Goal: Task Accomplishment & Management: Use online tool/utility

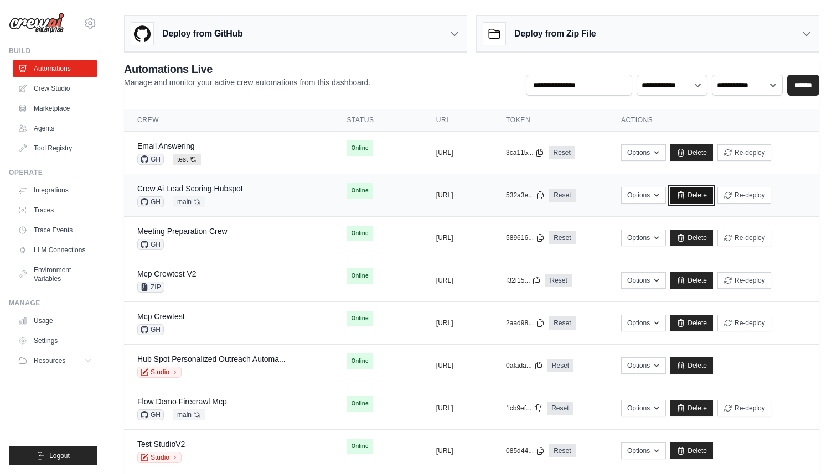
click at [713, 197] on link "Delete" at bounding box center [691, 195] width 43 height 17
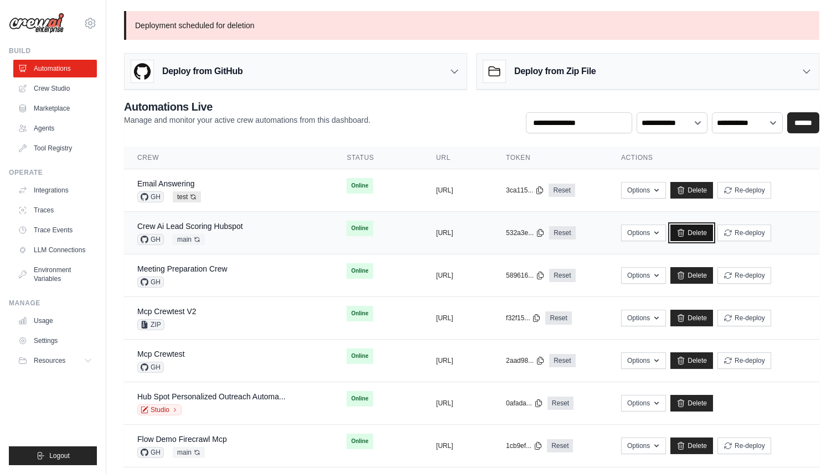
click at [713, 232] on link "Delete" at bounding box center [691, 233] width 43 height 17
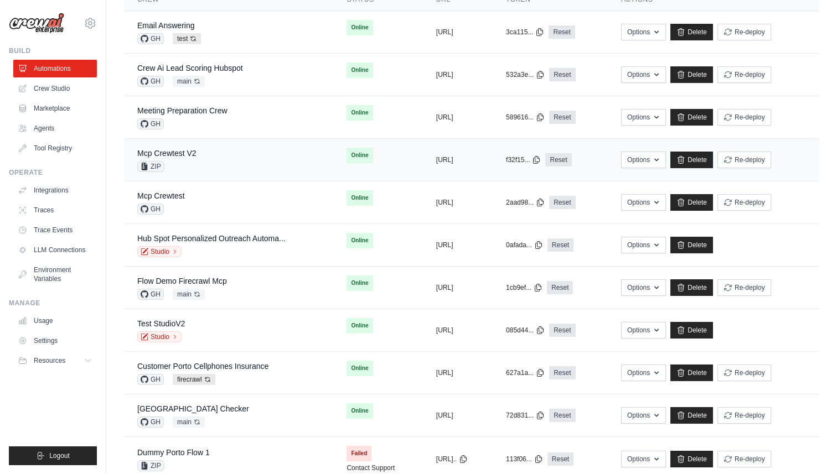
scroll to position [120, 0]
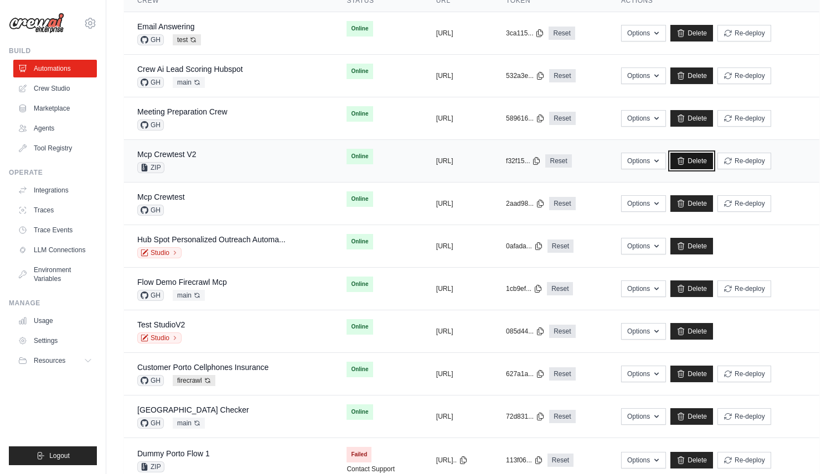
click at [713, 163] on link "Delete" at bounding box center [691, 161] width 43 height 17
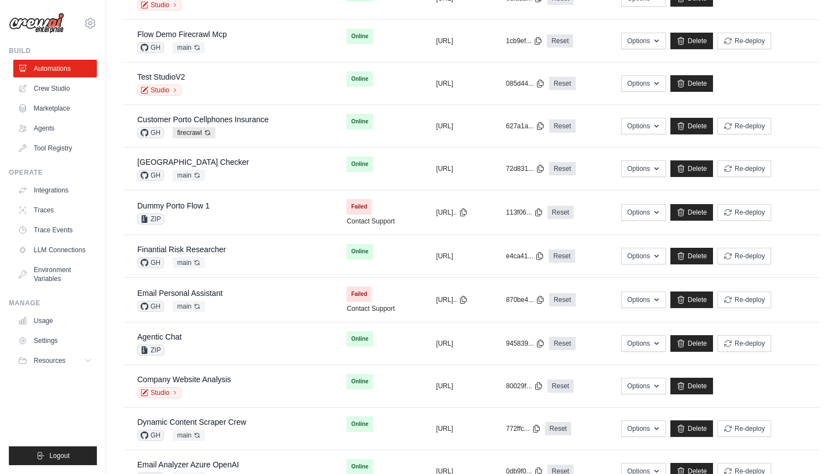
scroll to position [410, 0]
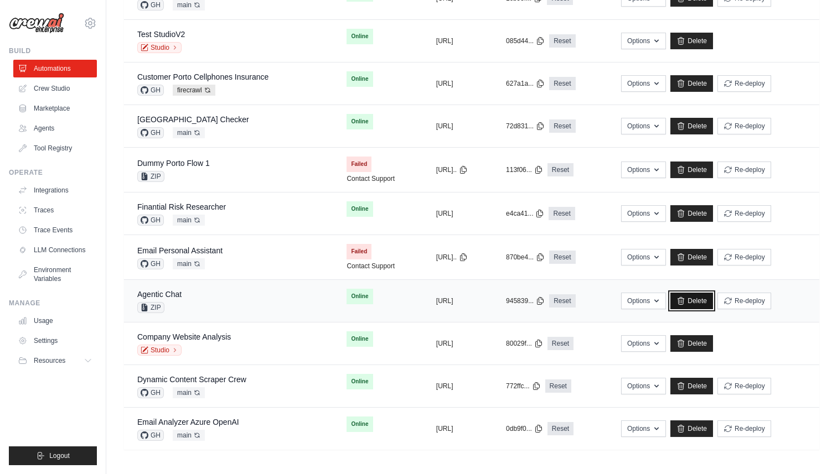
click at [713, 302] on link "Delete" at bounding box center [691, 301] width 43 height 17
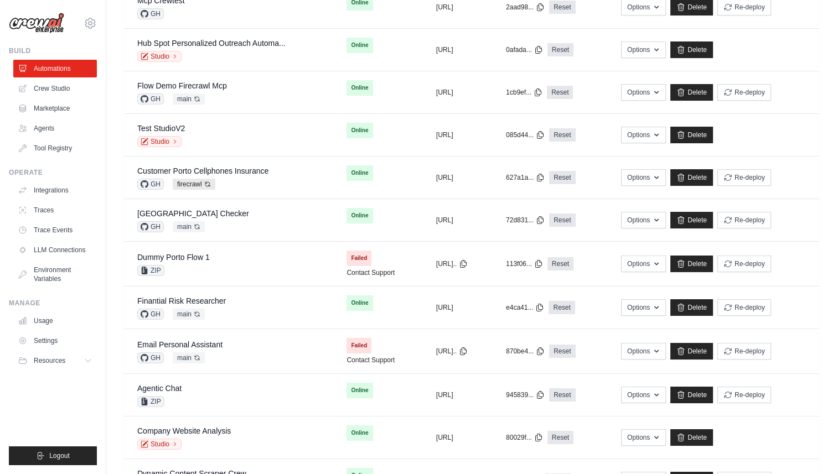
scroll to position [448, 0]
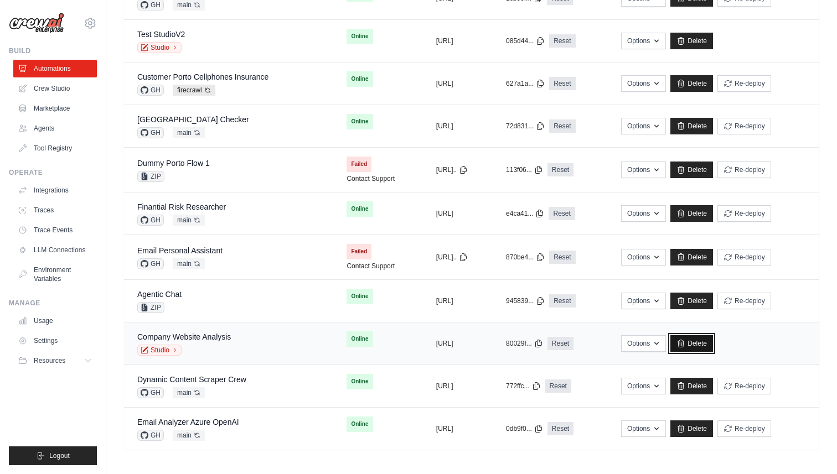
click at [713, 345] on link "Delete" at bounding box center [691, 343] width 43 height 17
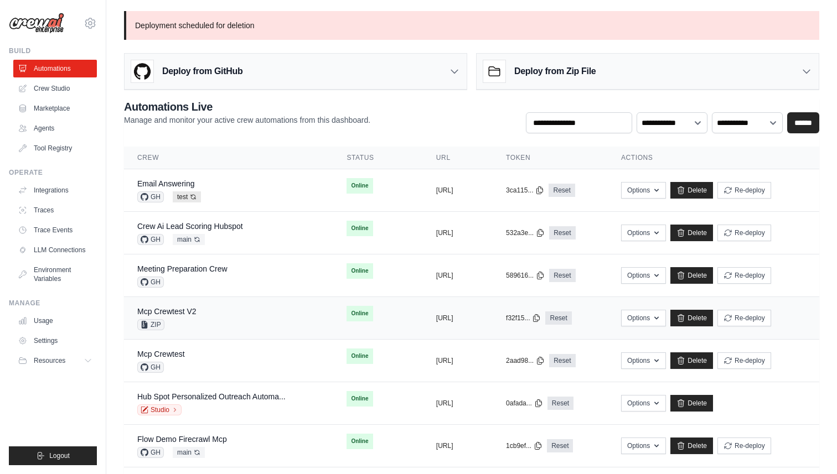
scroll to position [324, 0]
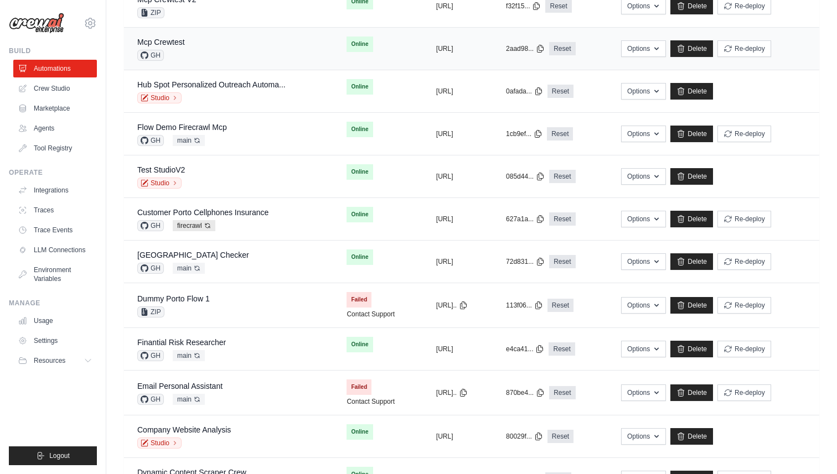
scroll to position [405, 0]
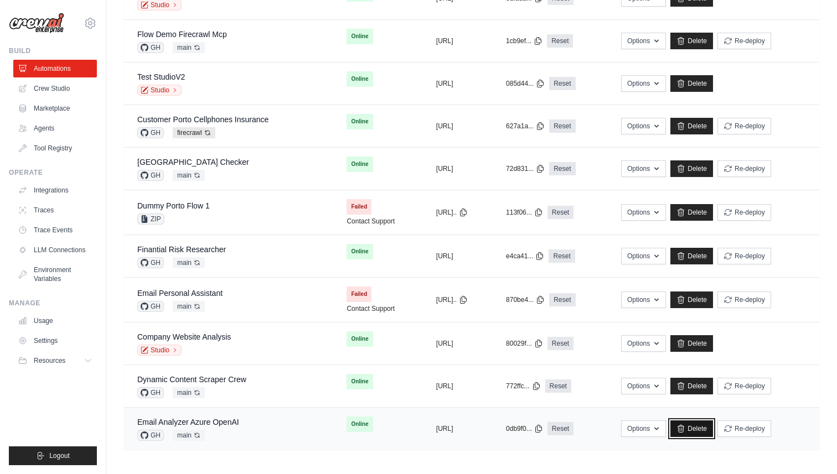
click at [713, 430] on link "Delete" at bounding box center [691, 428] width 43 height 17
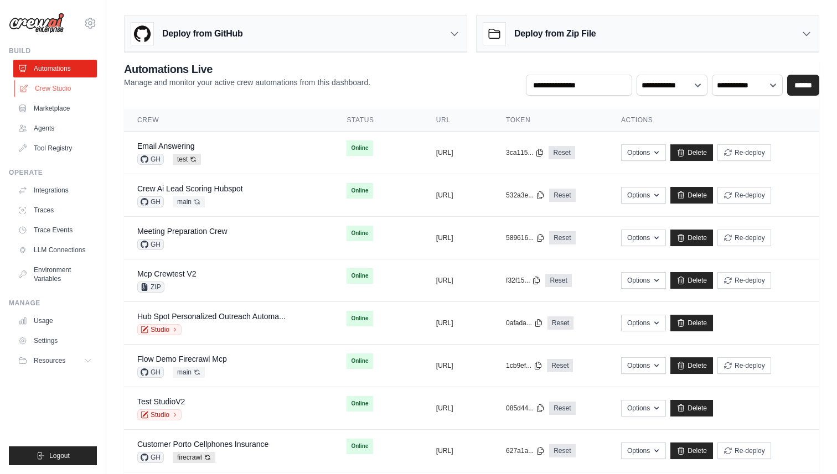
click at [56, 89] on link "Crew Studio" at bounding box center [56, 89] width 84 height 18
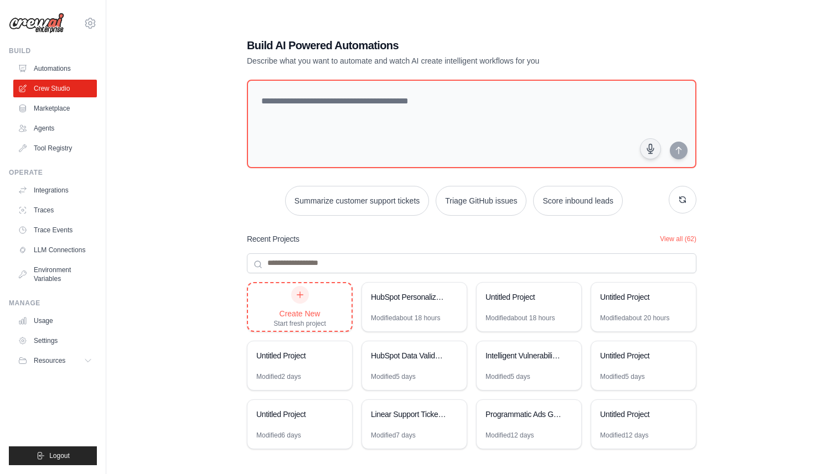
click at [293, 295] on div at bounding box center [300, 295] width 18 height 18
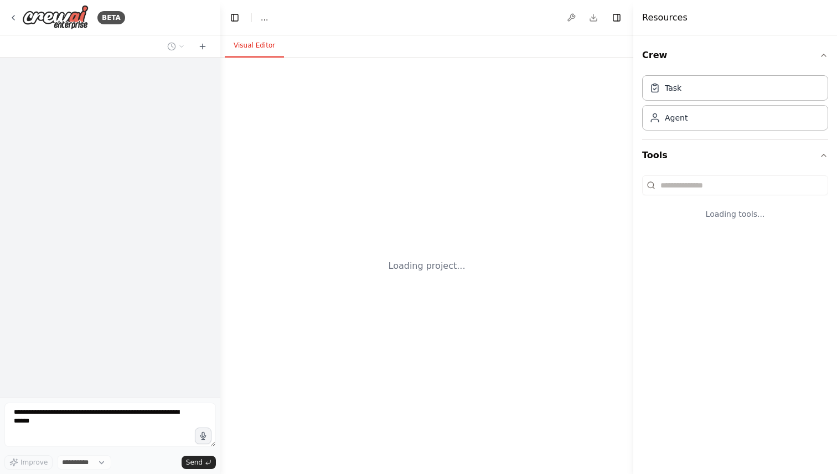
select select "****"
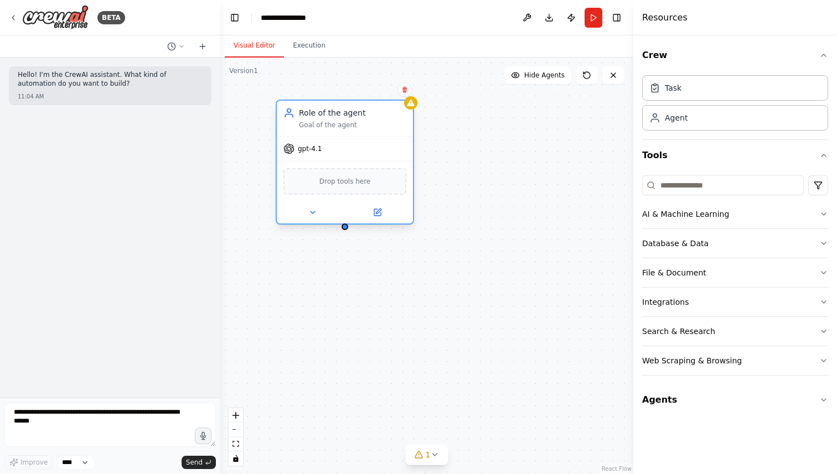
drag, startPoint x: 370, startPoint y: 140, endPoint x: 295, endPoint y: 126, distance: 75.4
click at [299, 126] on div "Goal of the agent" at bounding box center [352, 125] width 107 height 9
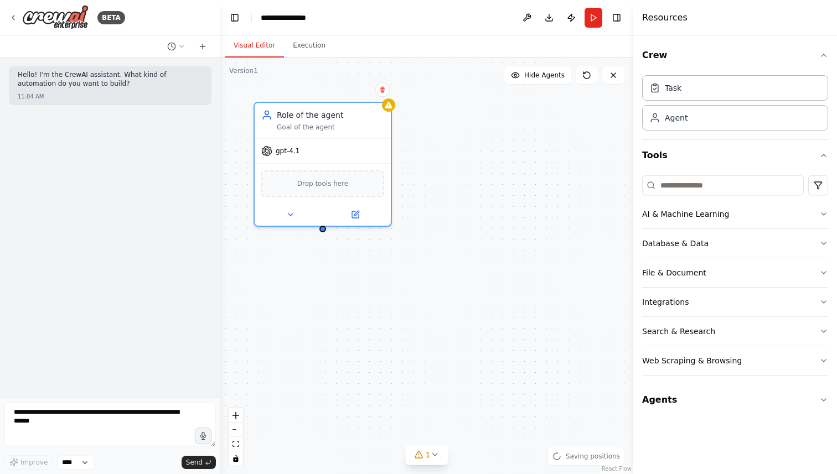
click at [226, 17] on header "**********" at bounding box center [426, 17] width 413 height 35
click at [236, 17] on button "Toggle Left Sidebar" at bounding box center [234, 17] width 15 height 15
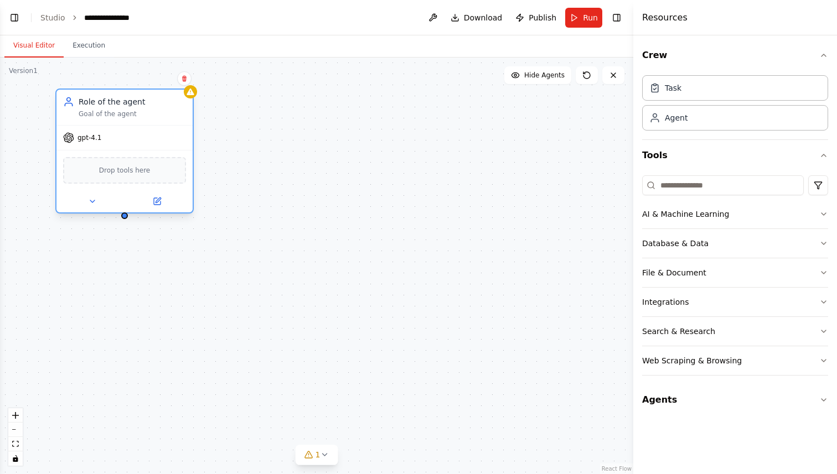
drag, startPoint x: 122, startPoint y: 123, endPoint x: 146, endPoint y: 106, distance: 29.3
click at [146, 110] on div "Goal of the agent" at bounding box center [132, 114] width 107 height 9
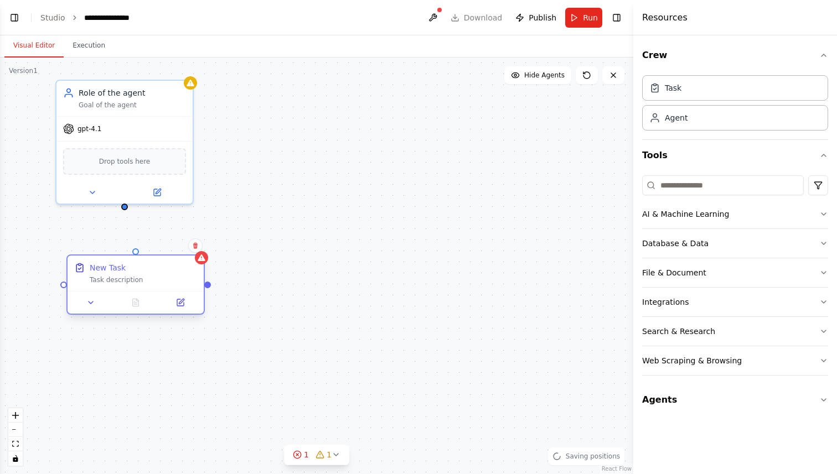
drag, startPoint x: 278, startPoint y: 320, endPoint x: 102, endPoint y: 263, distance: 185.1
click at [102, 263] on div "New Task" at bounding box center [108, 267] width 36 height 11
drag, startPoint x: 124, startPoint y: 207, endPoint x: 134, endPoint y: 253, distance: 47.0
click at [134, 253] on div "Role of the agent Goal of the agent gpt-4.1 Drop tools here New Task Task descr…" at bounding box center [316, 266] width 633 height 417
click at [89, 302] on icon at bounding box center [91, 303] width 4 height 2
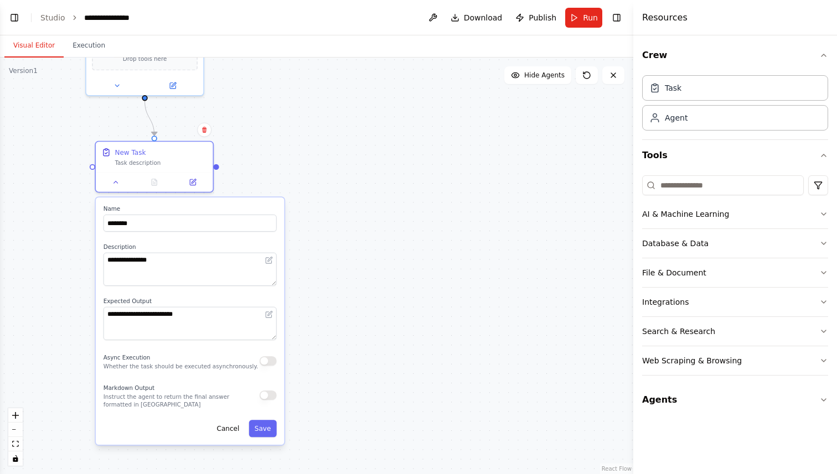
drag, startPoint x: 342, startPoint y: 336, endPoint x: 353, endPoint y: 210, distance: 127.2
click at [353, 210] on div ".deletable-edge-delete-btn { width: 20px; height: 20px; border: 0px solid #ffff…" at bounding box center [316, 266] width 633 height 417
click at [268, 397] on button "button" at bounding box center [267, 395] width 17 height 9
click at [176, 315] on textarea "**********" at bounding box center [189, 323] width 173 height 33
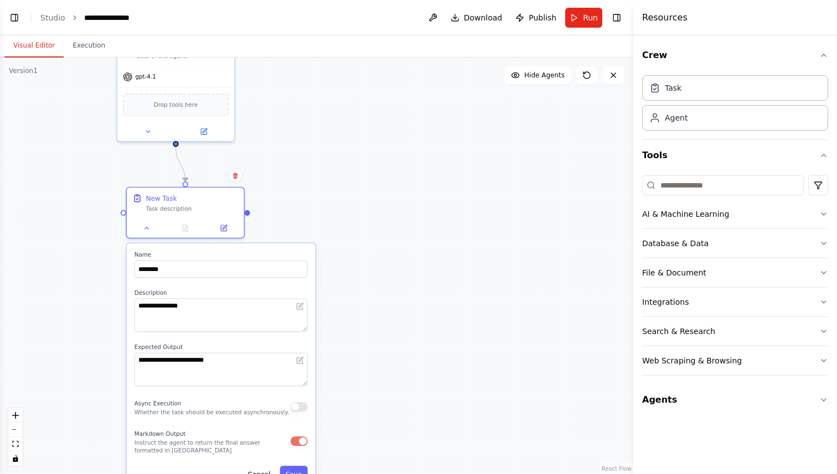
drag, startPoint x: 329, startPoint y: 282, endPoint x: 360, endPoint y: 328, distance: 55.4
click at [360, 328] on div ".deletable-edge-delete-btn { width: 20px; height: 20px; border: 0px solid #ffff…" at bounding box center [316, 266] width 633 height 417
click at [788, 392] on button "Agents" at bounding box center [735, 400] width 186 height 31
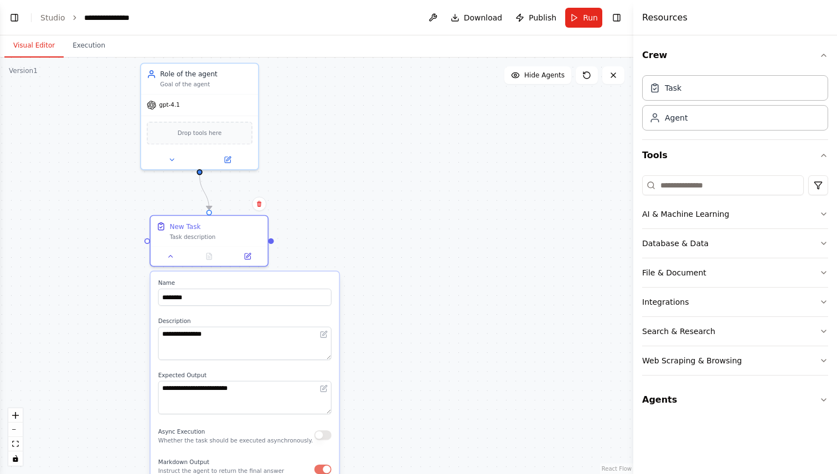
drag, startPoint x: 363, startPoint y: 188, endPoint x: 387, endPoint y: 216, distance: 36.9
click at [387, 216] on div ".deletable-edge-delete-btn { width: 20px; height: 20px; border: 0px solid #ffff…" at bounding box center [316, 266] width 633 height 417
click at [169, 255] on icon at bounding box center [171, 254] width 4 height 2
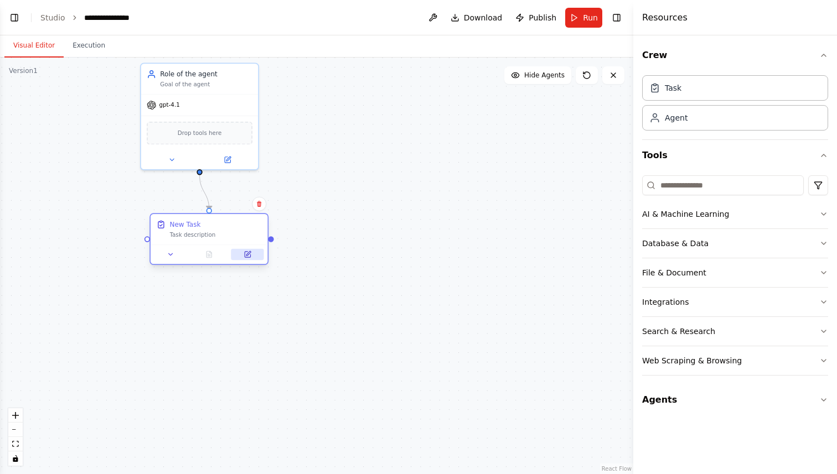
click at [251, 252] on icon at bounding box center [247, 255] width 8 height 8
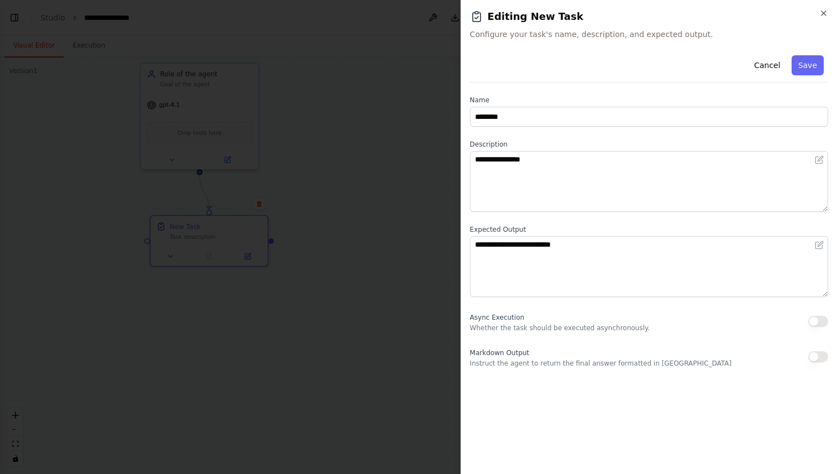
click at [348, 266] on div at bounding box center [418, 237] width 837 height 474
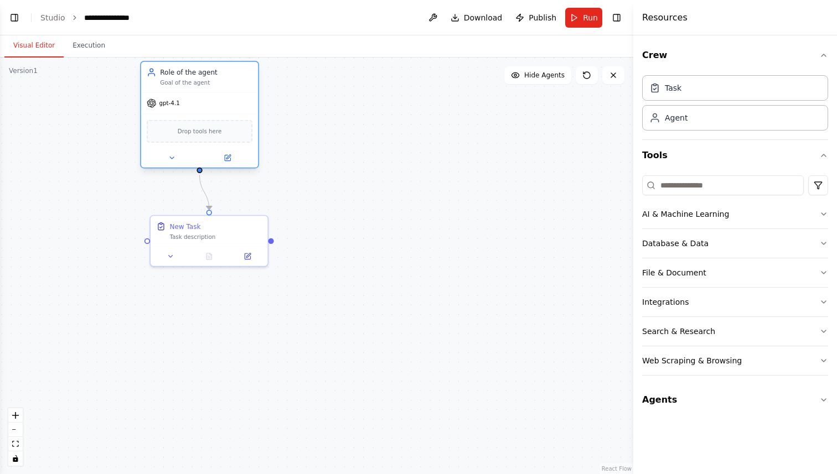
click at [230, 164] on div at bounding box center [199, 157] width 117 height 19
click at [230, 152] on div at bounding box center [199, 157] width 117 height 19
click at [230, 156] on icon at bounding box center [228, 158] width 8 height 8
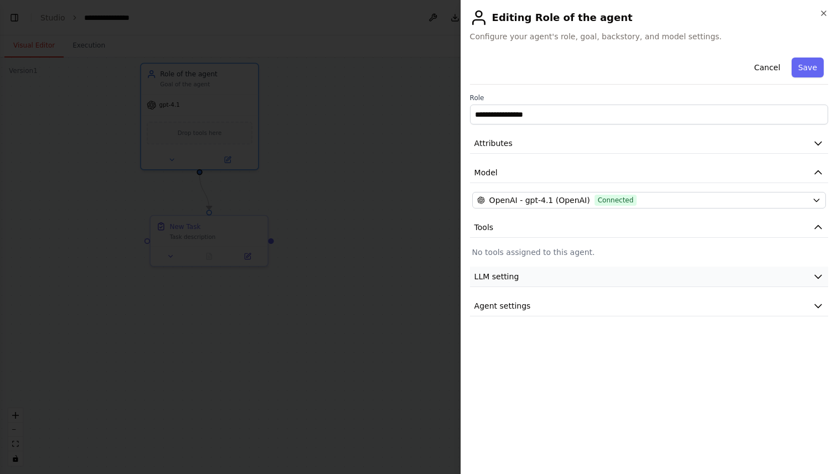
click at [545, 273] on button "LLM setting" at bounding box center [649, 277] width 358 height 20
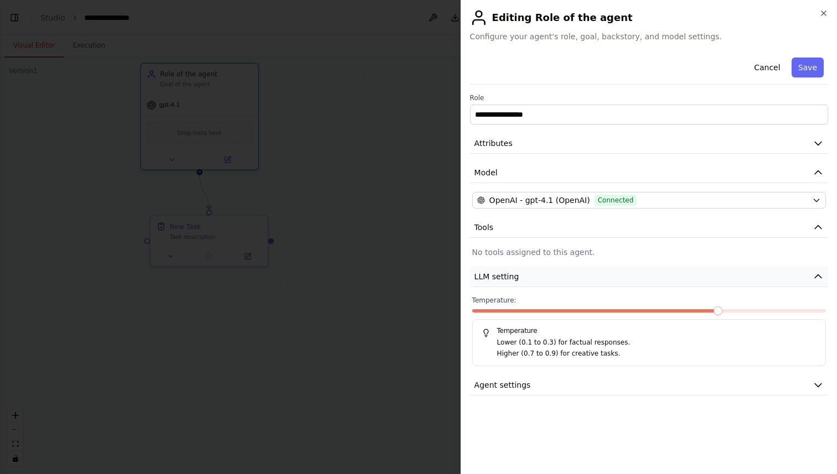
click at [545, 273] on button "LLM setting" at bounding box center [649, 277] width 358 height 20
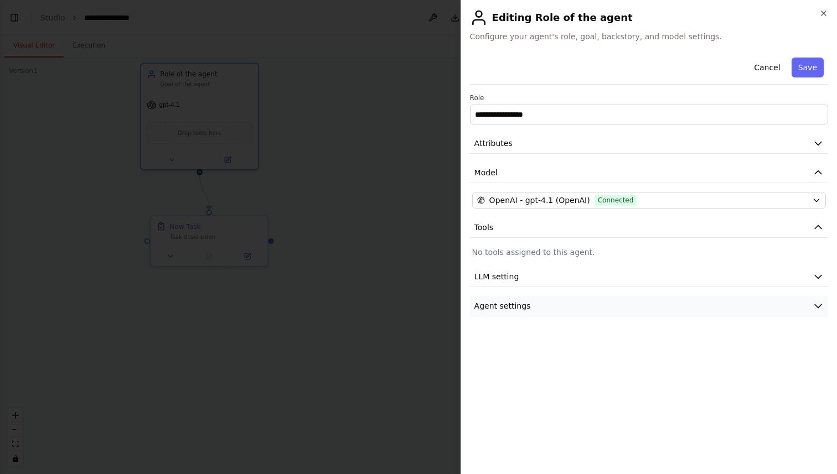
click at [543, 311] on button "Agent settings" at bounding box center [649, 306] width 358 height 20
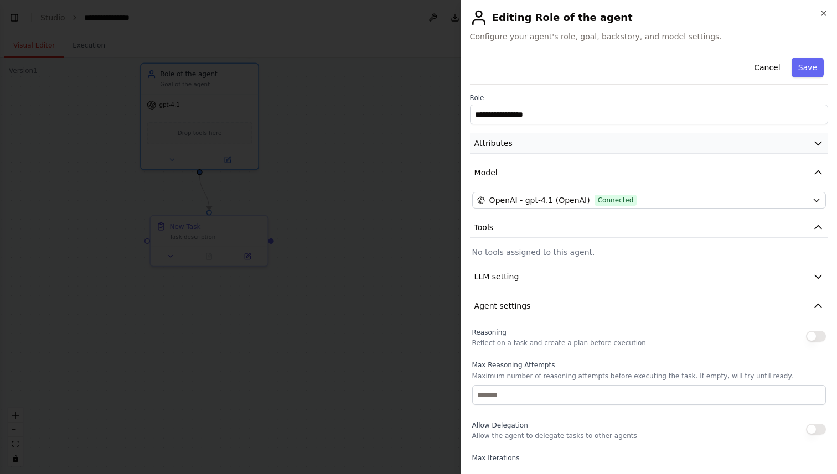
click at [569, 152] on button "Attributes" at bounding box center [649, 143] width 358 height 20
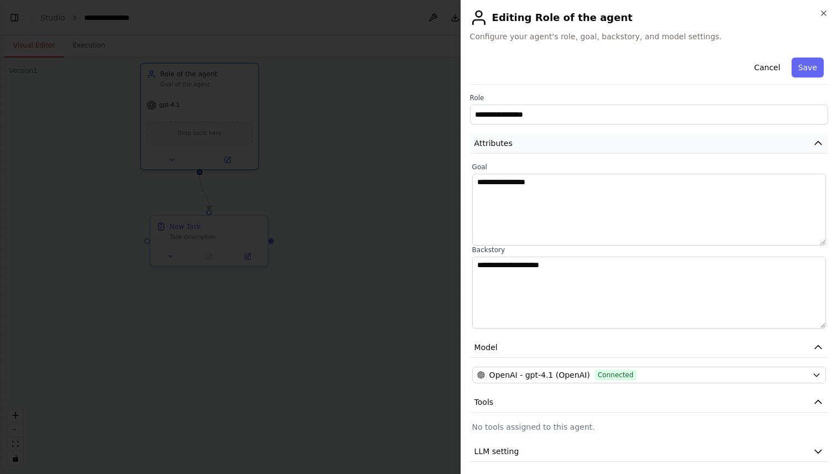
click at [569, 152] on button "Attributes" at bounding box center [649, 143] width 358 height 20
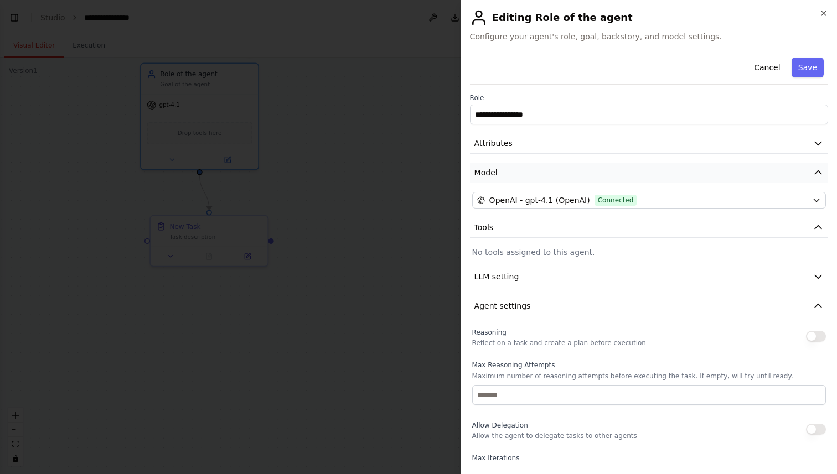
click at [559, 174] on button "Model" at bounding box center [649, 173] width 358 height 20
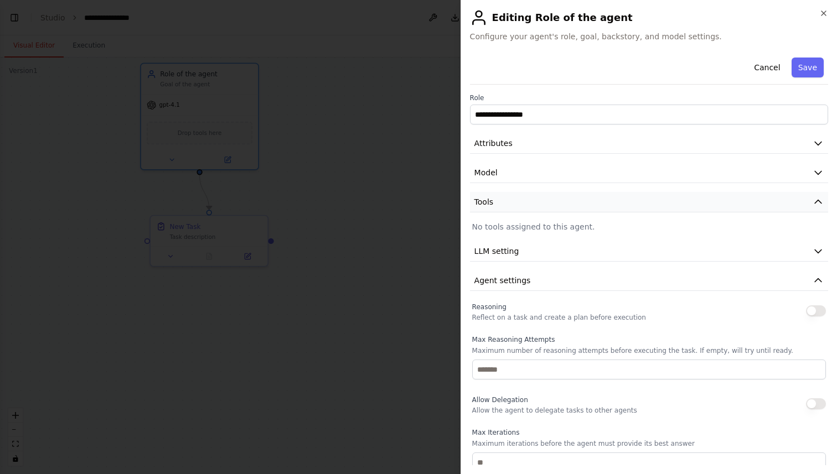
click at [555, 199] on button "Tools" at bounding box center [649, 202] width 358 height 20
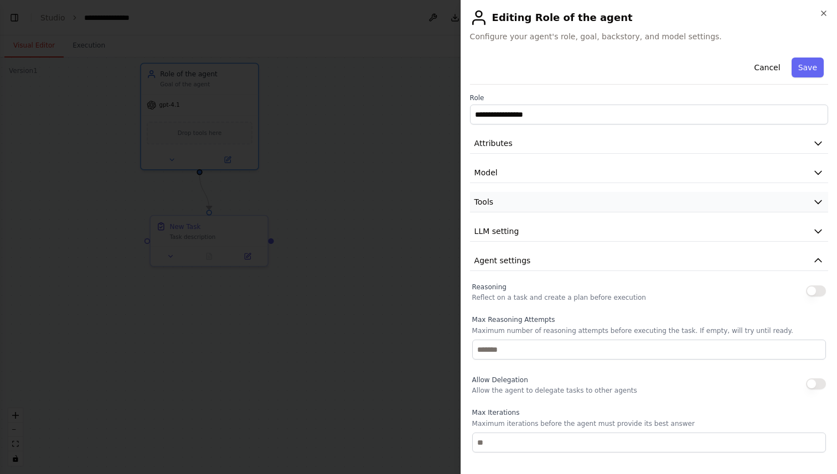
click at [555, 199] on button "Tools" at bounding box center [649, 202] width 358 height 20
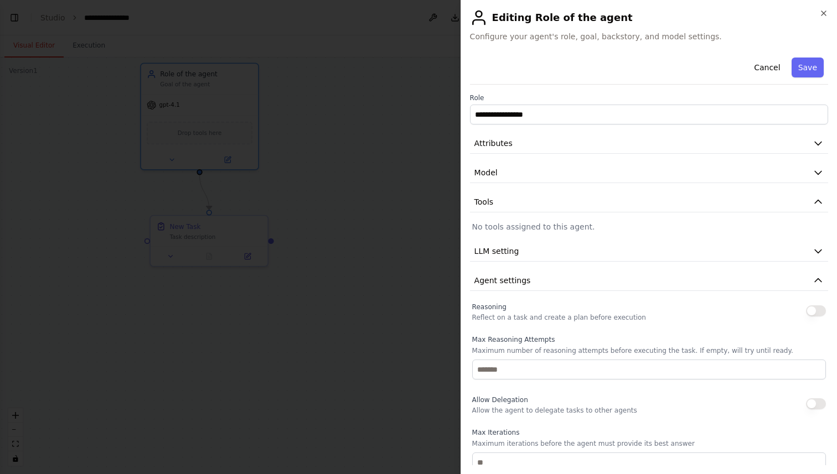
click at [556, 229] on p "No tools assigned to this agent." at bounding box center [649, 226] width 354 height 11
click at [384, 241] on div at bounding box center [418, 237] width 837 height 474
